Goal: Task Accomplishment & Management: Use online tool/utility

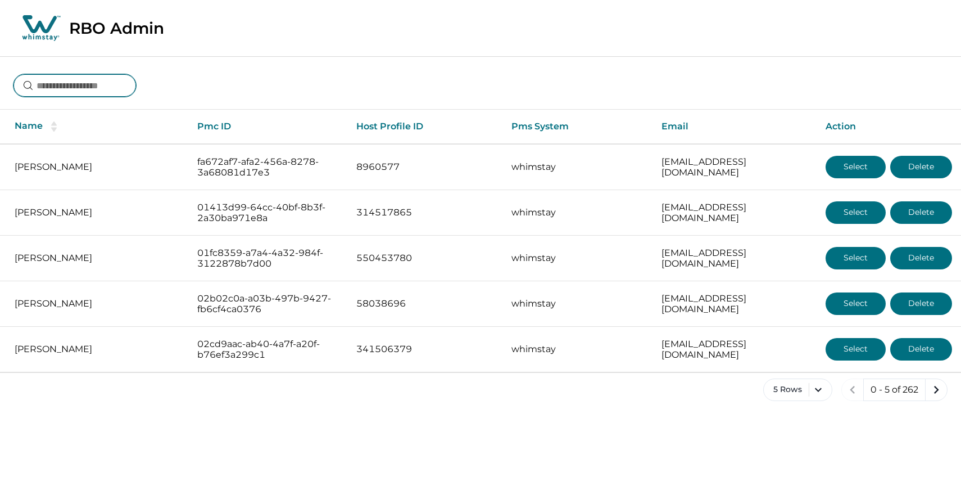
click at [116, 84] on input at bounding box center [74, 85] width 123 height 22
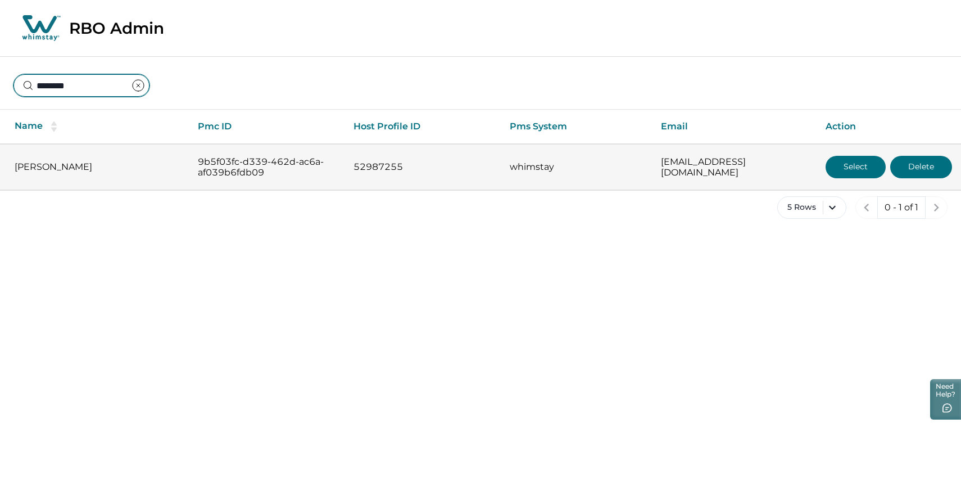
type input "********"
click at [846, 166] on button "Select" at bounding box center [856, 167] width 60 height 22
